Goal: Ask a question

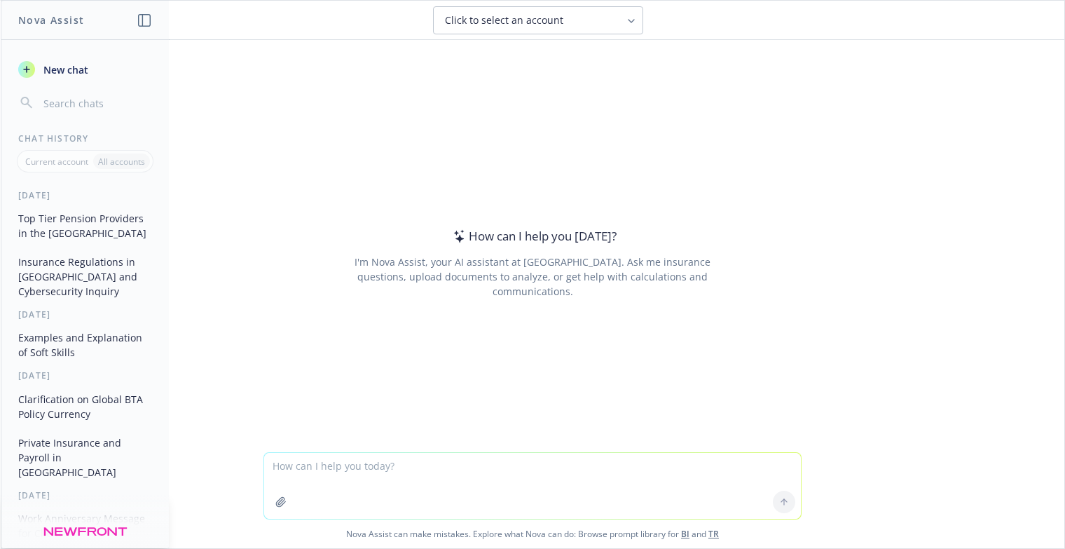
type textarea "EMEA [GEOGRAPHIC_DATA]"
drag, startPoint x: 400, startPoint y: 484, endPoint x: 191, endPoint y: 432, distance: 216.0
click at [191, 432] on div "How can I help you [DATE]? I'm Nova Assist, your AI assistant at Newfront. Ask …" at bounding box center [532, 294] width 1063 height 508
click at [322, 469] on textarea at bounding box center [532, 486] width 537 height 66
paste textarea "Our HR department would like to know if VHI offer additional Occupational Healt…"
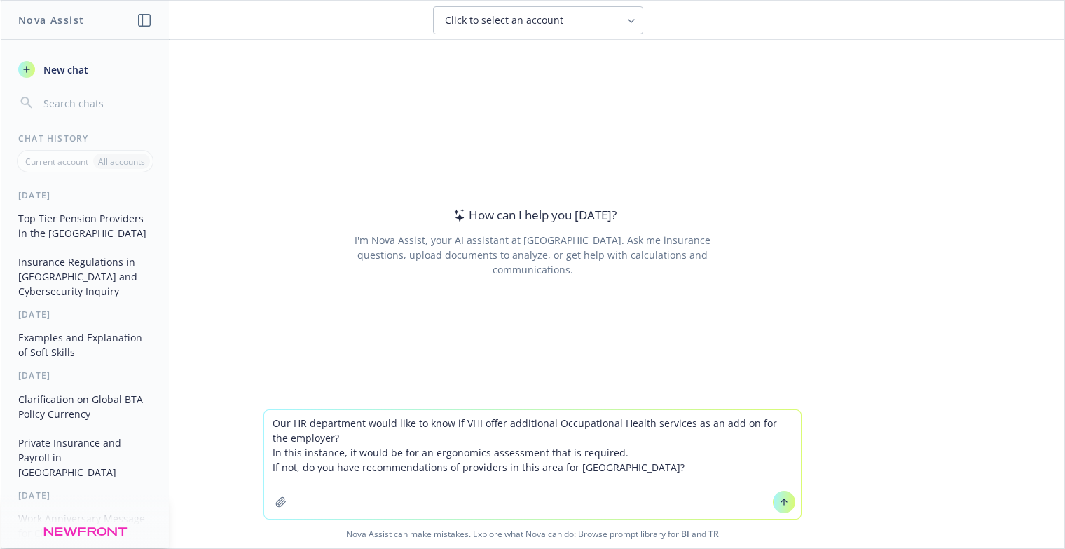
drag, startPoint x: 454, startPoint y: 425, endPoint x: 122, endPoint y: 380, distance: 335.1
click at [122, 380] on div "Nova Assist New chat Chat History Current account All accounts [DATE] Top Tier …" at bounding box center [532, 274] width 1065 height 549
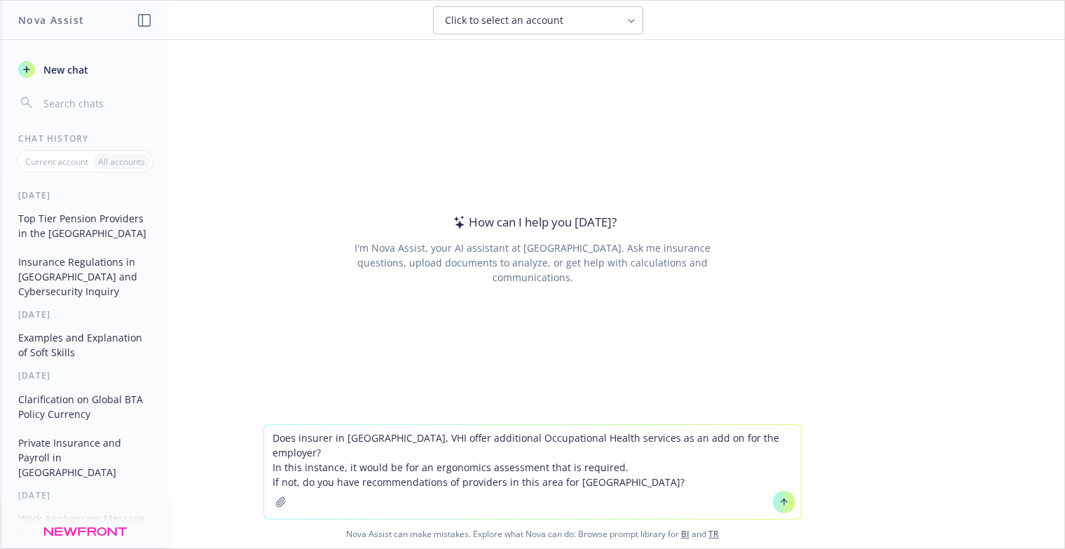
type textarea "Does insurer in [GEOGRAPHIC_DATA], VHI offer additional Occupational Health ser…"
click at [785, 506] on button at bounding box center [784, 501] width 22 height 22
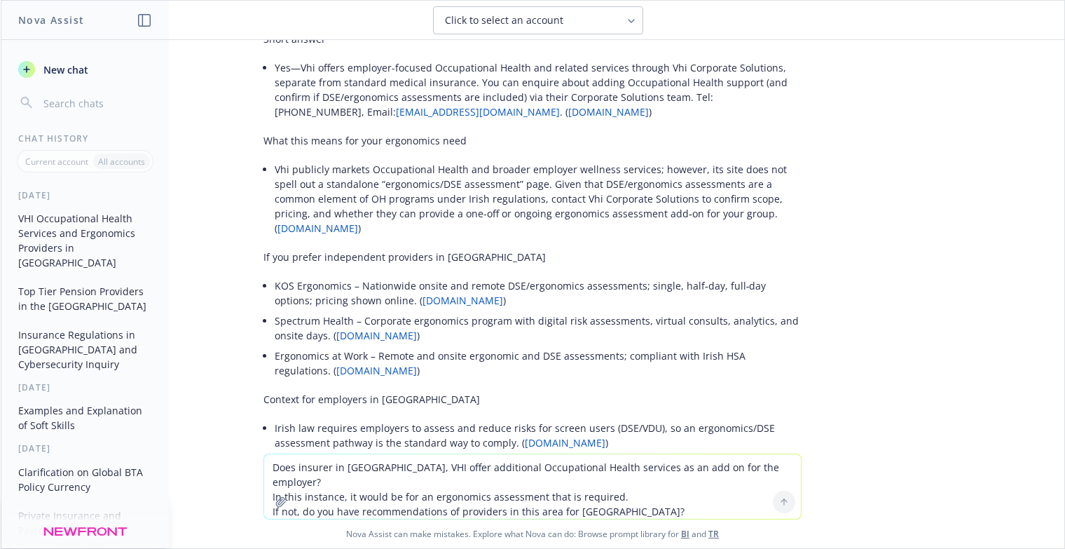
scroll to position [126, 0]
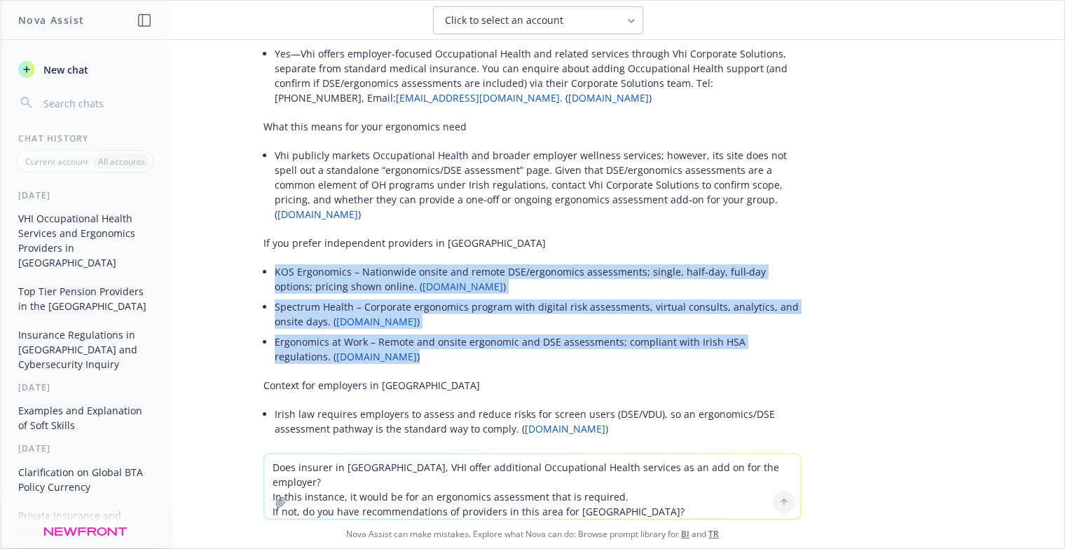
drag, startPoint x: 379, startPoint y: 329, endPoint x: 258, endPoint y: 237, distance: 152.0
click at [263, 237] on div "Short answer Yes—Vhi offers employer-focused Occupational Health and related se…" at bounding box center [532, 274] width 538 height 525
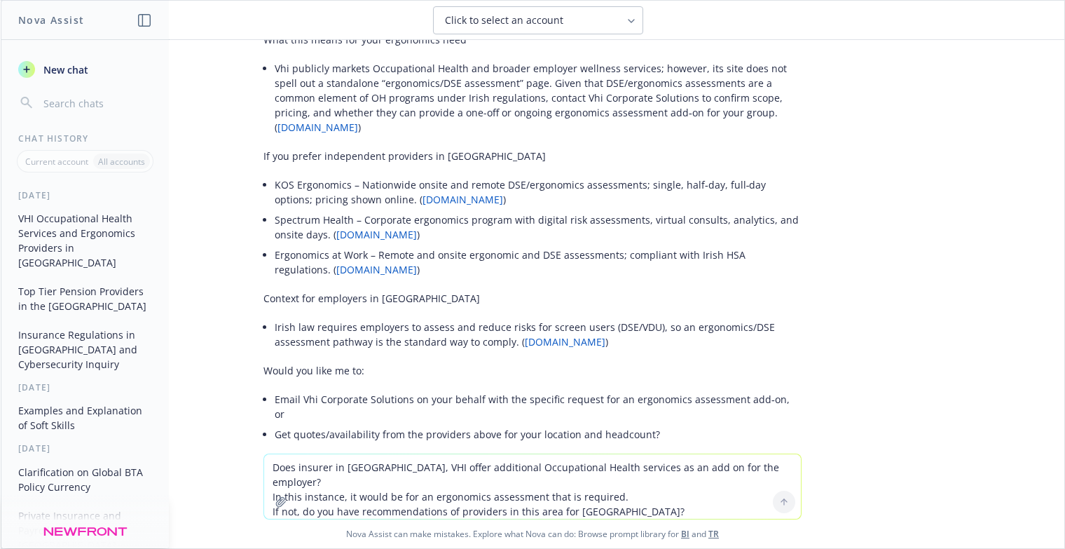
scroll to position [224, 0]
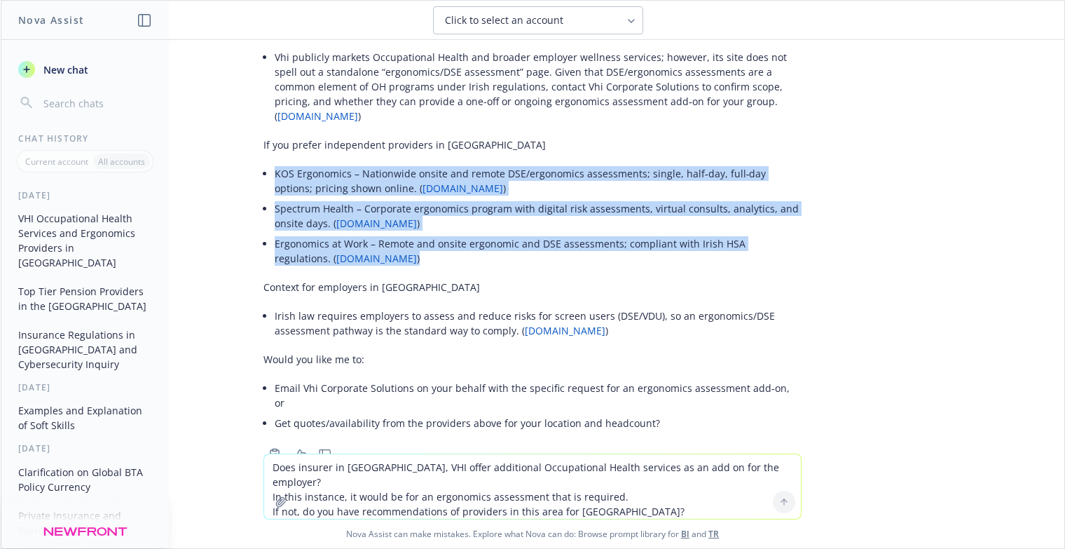
drag, startPoint x: 379, startPoint y: 235, endPoint x: 261, endPoint y: 143, distance: 149.2
click at [263, 143] on div "Short answer Yes—Vhi offers employer-focused Occupational Health and related se…" at bounding box center [532, 176] width 538 height 525
copy ul "KOS Ergonomics – Nationwide onsite and remote DSE/ergonomics assessments; singl…"
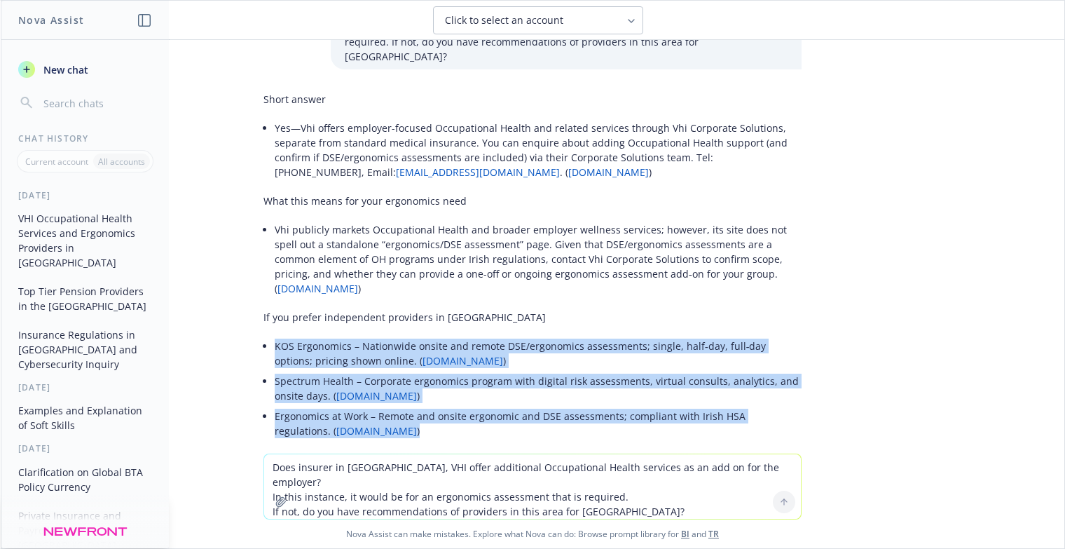
scroll to position [47, 0]
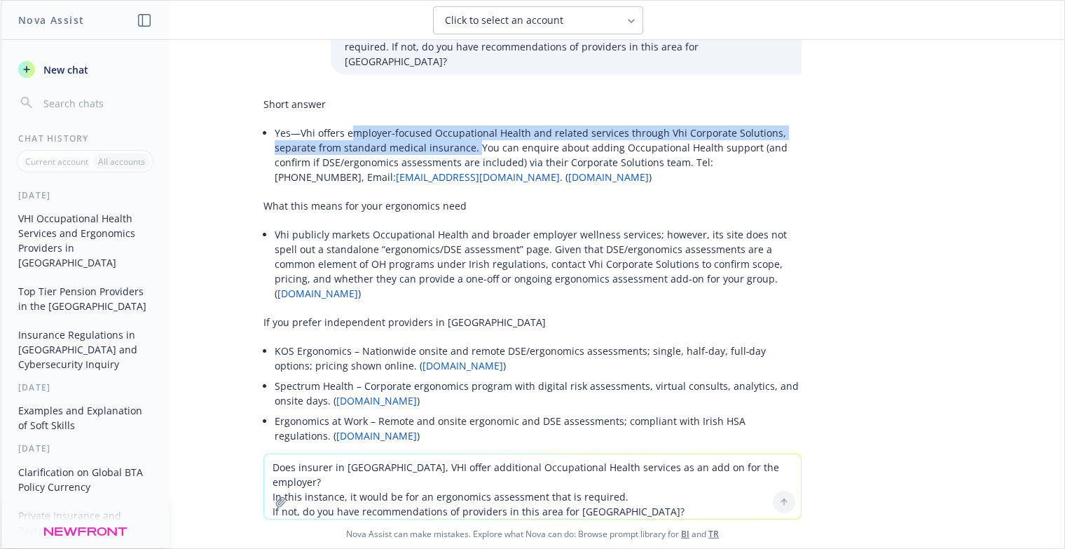
drag, startPoint x: 338, startPoint y: 116, endPoint x: 463, endPoint y: 132, distance: 125.7
click at [463, 132] on li "Yes—Vhi offers employer-focused Occupational Health and related services throug…" at bounding box center [538, 155] width 527 height 64
drag, startPoint x: 463, startPoint y: 132, endPoint x: 290, endPoint y: 112, distance: 174.1
click at [290, 123] on li "Yes—Vhi offers employer-focused Occupational Health and related services throug…" at bounding box center [538, 155] width 527 height 64
